Goal: Information Seeking & Learning: Understand process/instructions

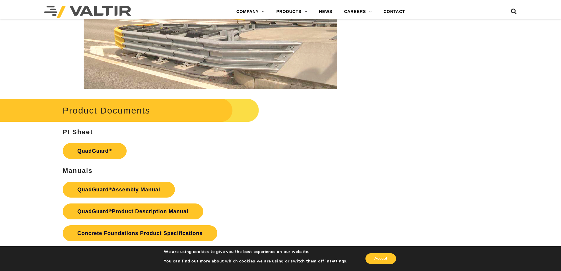
scroll to position [1119, 0]
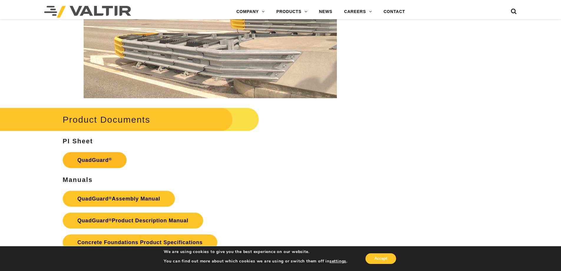
click at [99, 159] on link "QuadGuard ®" at bounding box center [95, 160] width 64 height 16
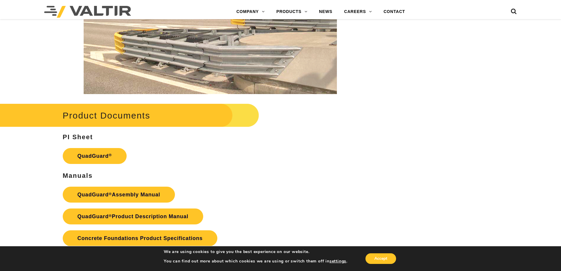
scroll to position [1178, 0]
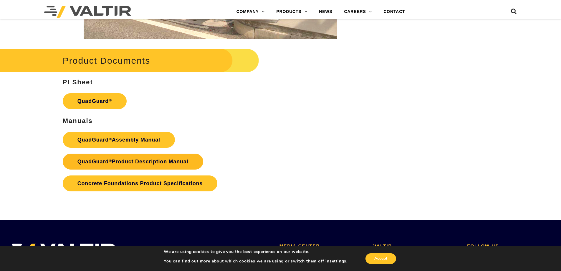
click at [127, 159] on link "QuadGuard ® Product Description Manual" at bounding box center [133, 161] width 140 height 16
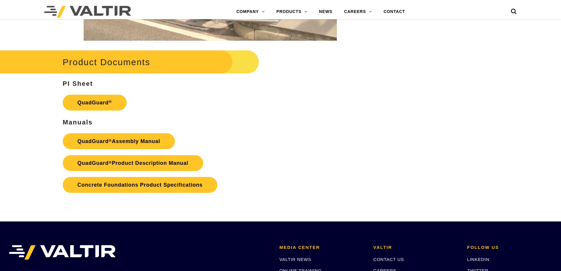
scroll to position [1178, 0]
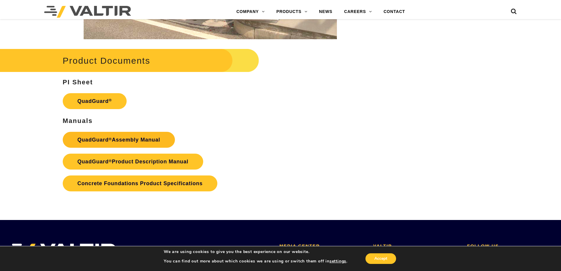
click at [127, 141] on link "QuadGuard ® Assembly Manual" at bounding box center [119, 140] width 112 height 16
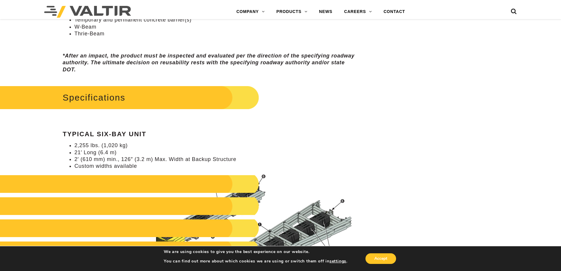
scroll to position [470, 0]
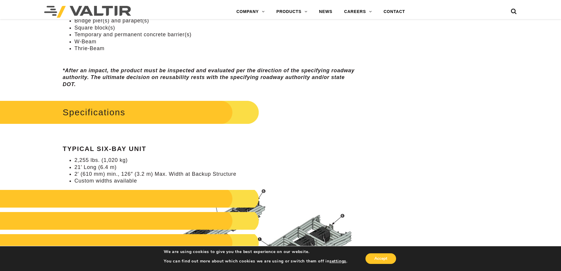
click at [95, 12] on img at bounding box center [87, 12] width 87 height 12
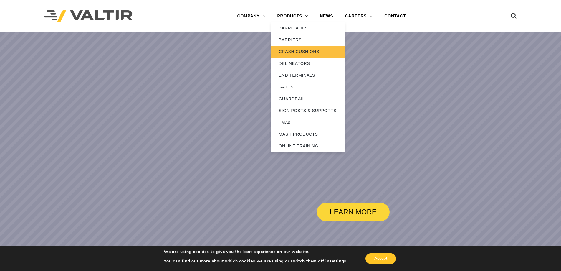
click at [294, 51] on link "CRASH CUSHIONS" at bounding box center [308, 52] width 74 height 12
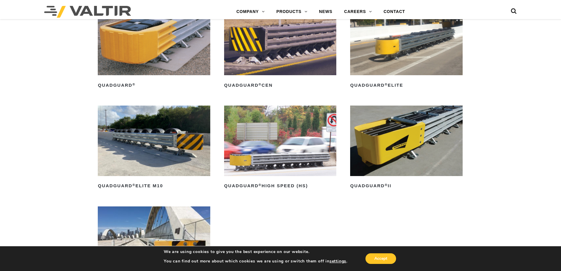
scroll to position [471, 0]
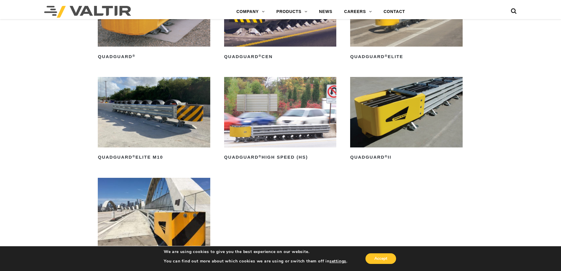
click at [414, 116] on img at bounding box center [406, 112] width 112 height 70
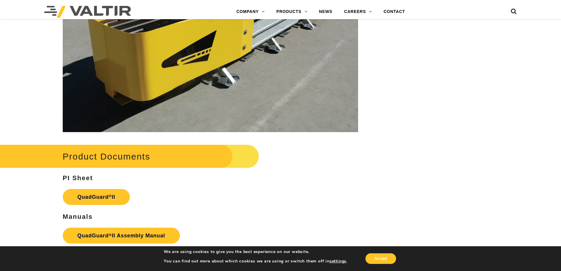
scroll to position [1089, 0]
